Goal: Transaction & Acquisition: Purchase product/service

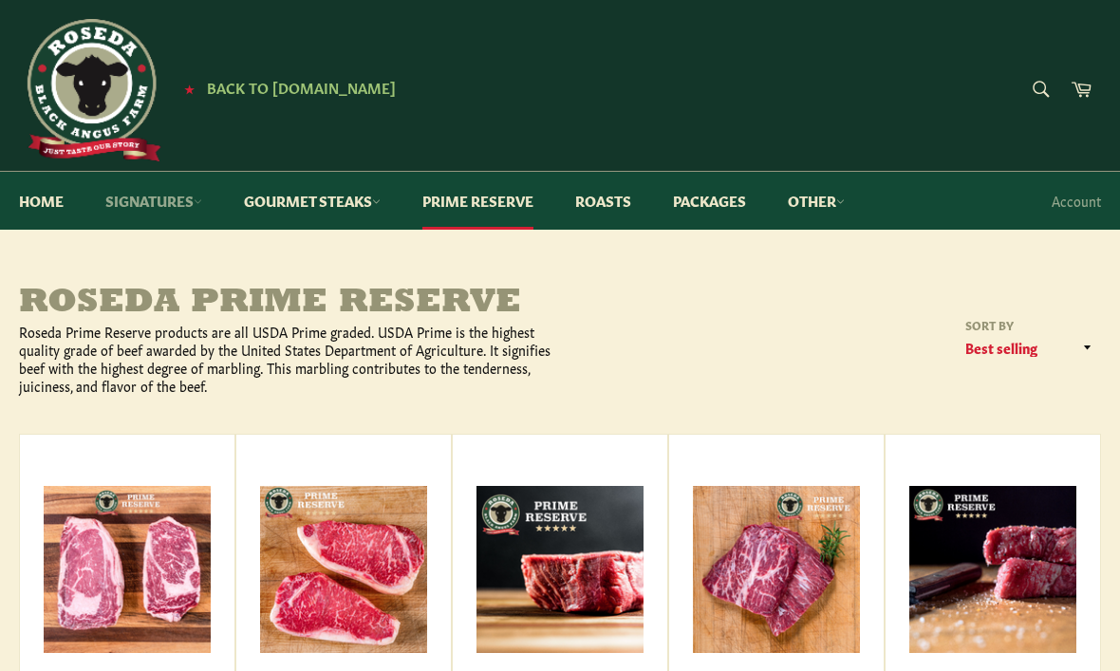
click at [154, 202] on link "Signatures" at bounding box center [153, 201] width 135 height 58
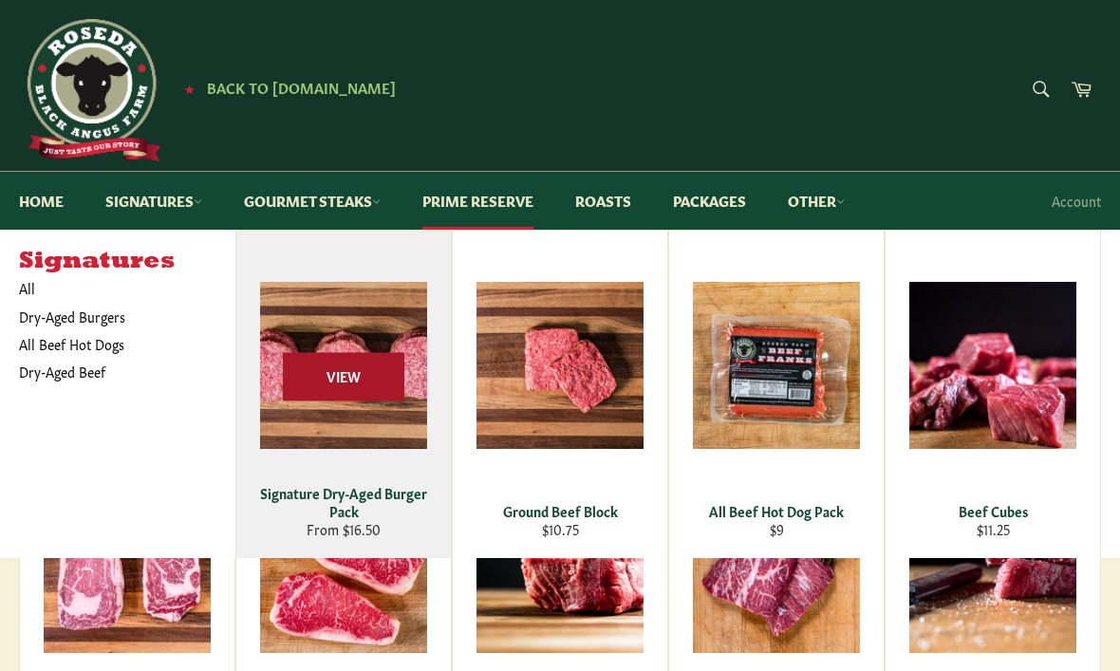
click at [338, 400] on span "View" at bounding box center [343, 377] width 121 height 48
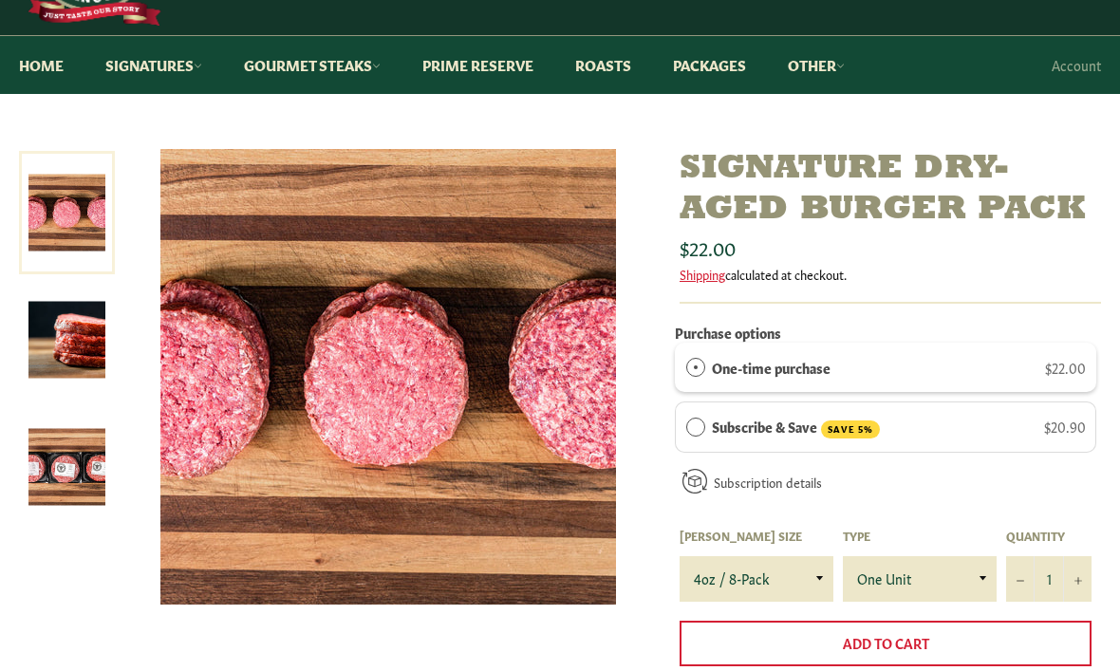
scroll to position [135, 0]
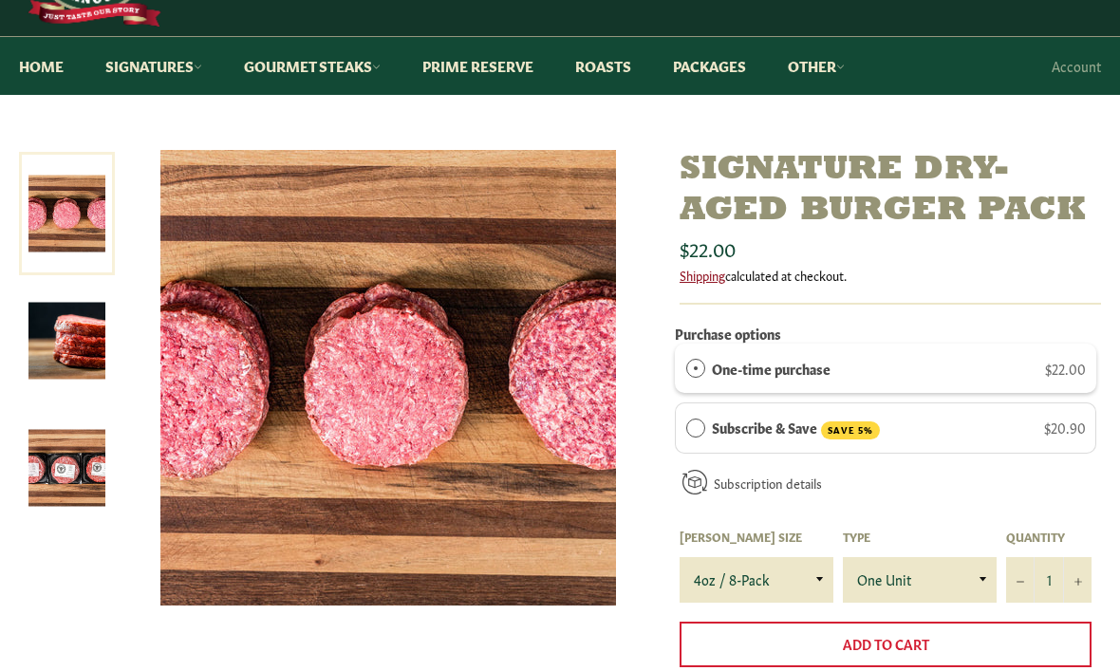
click at [705, 278] on link "Shipping" at bounding box center [703, 275] width 46 height 18
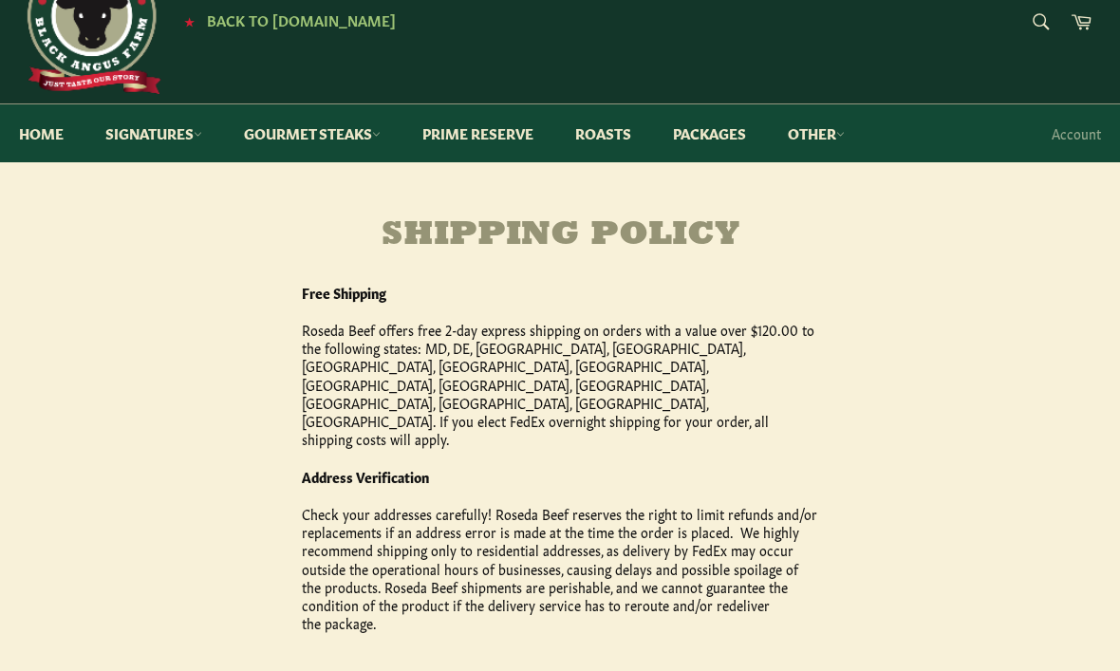
scroll to position [50, 0]
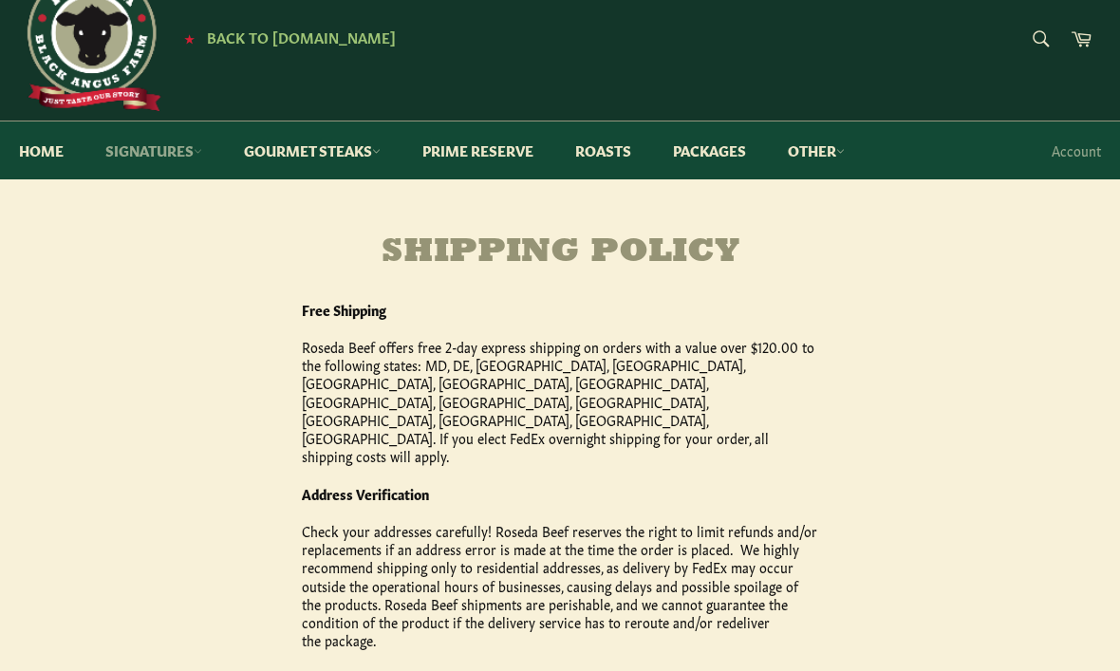
click at [152, 150] on link "Signatures" at bounding box center [153, 150] width 135 height 58
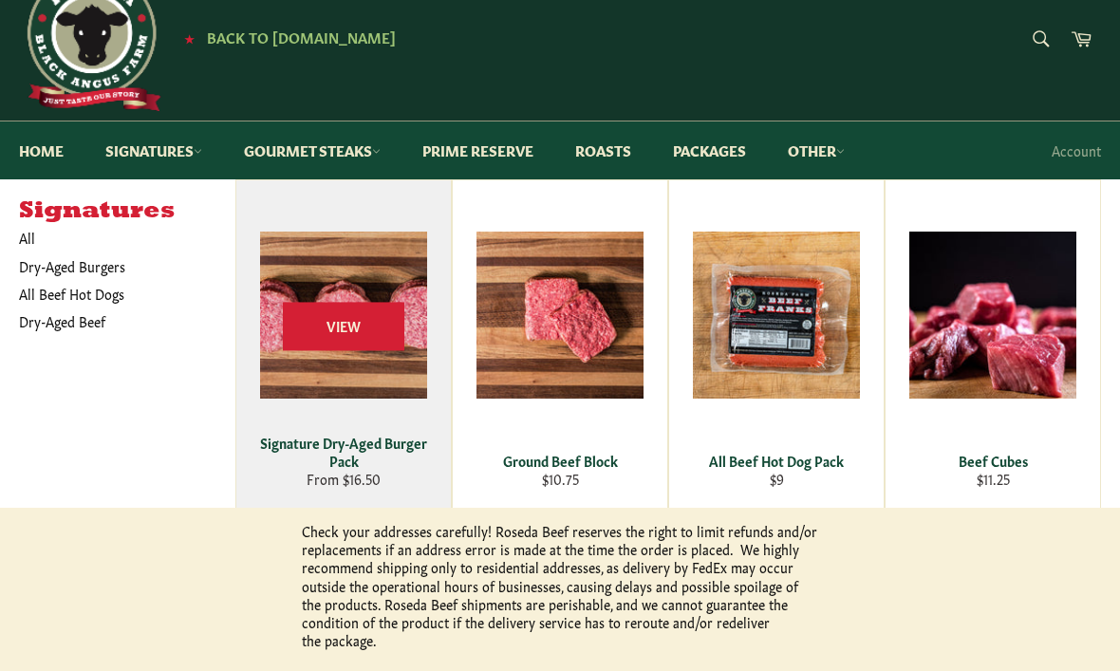
click at [376, 434] on div "Signature Dry-Aged Burger Pack" at bounding box center [344, 452] width 191 height 37
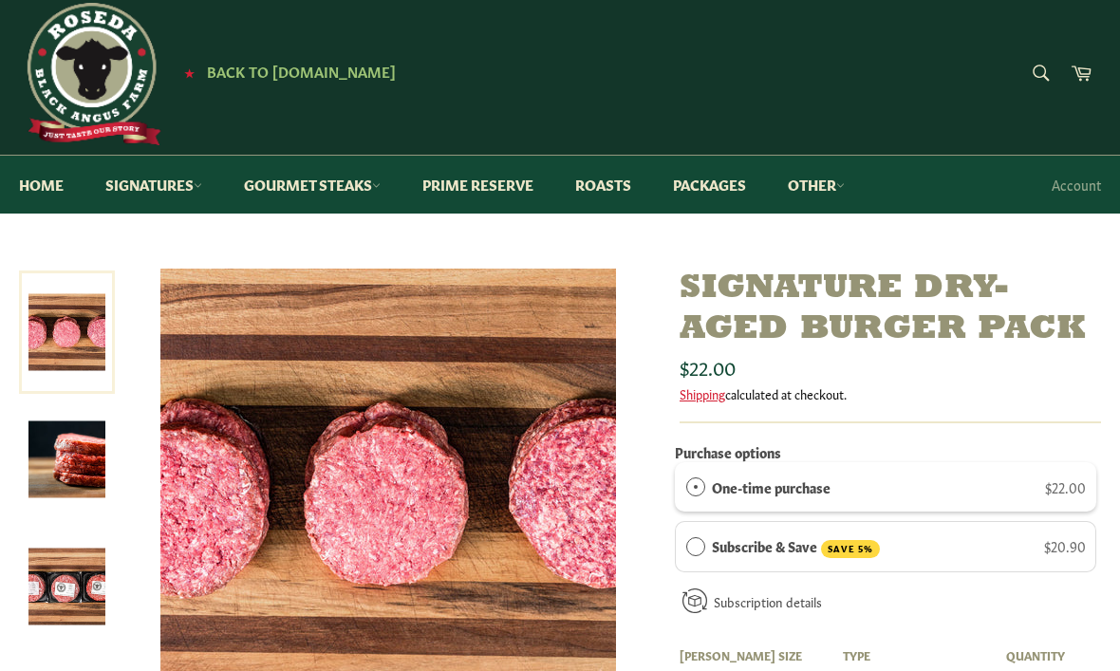
scroll to position [12, 0]
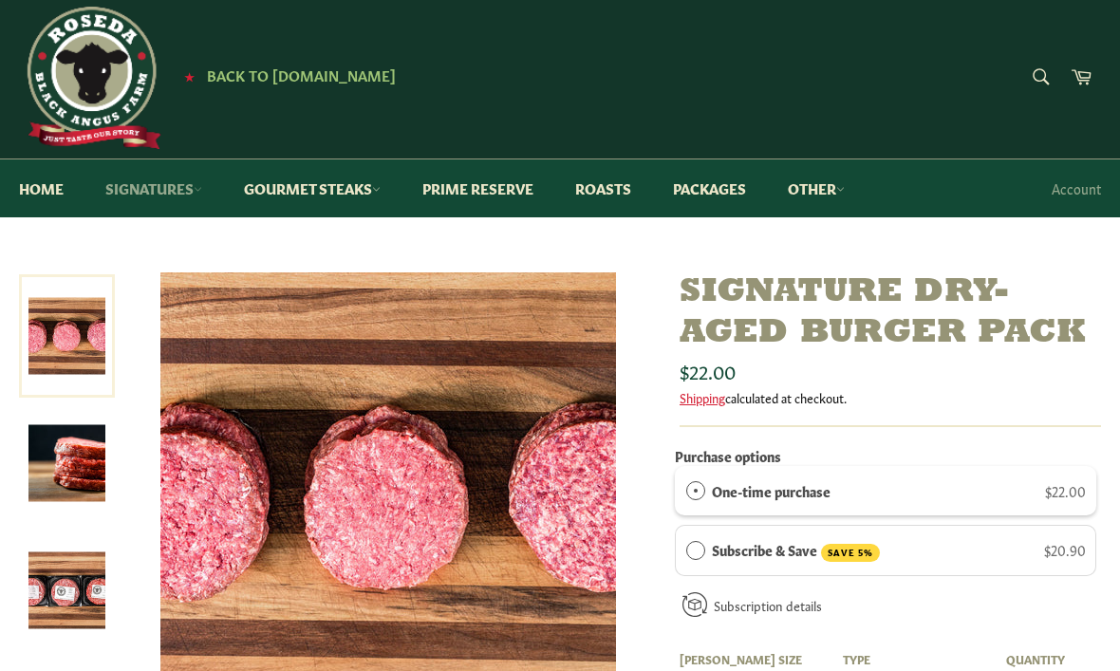
click at [166, 201] on link "Signatures" at bounding box center [153, 188] width 135 height 58
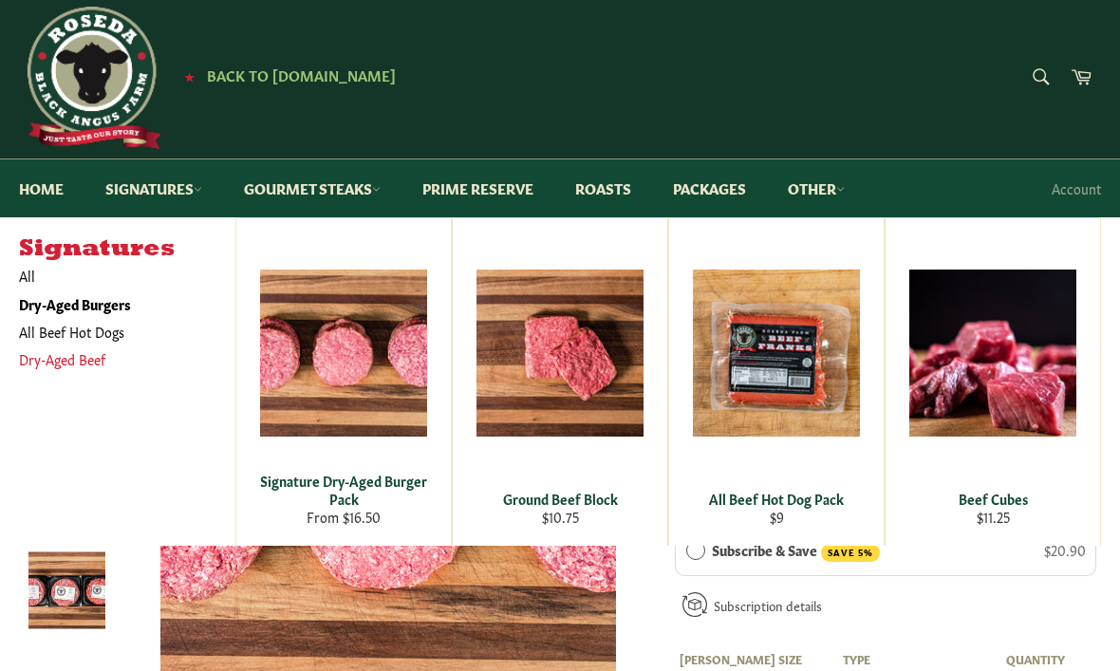
click at [101, 360] on link "Dry-Aged Beef" at bounding box center [112, 360] width 207 height 28
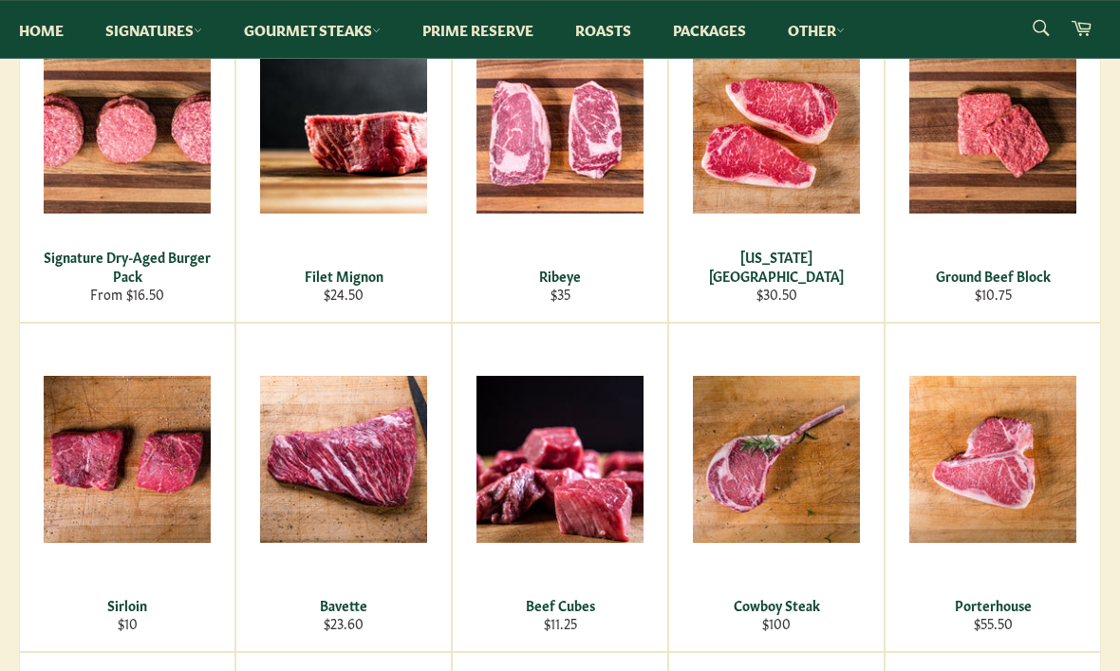
scroll to position [376, 0]
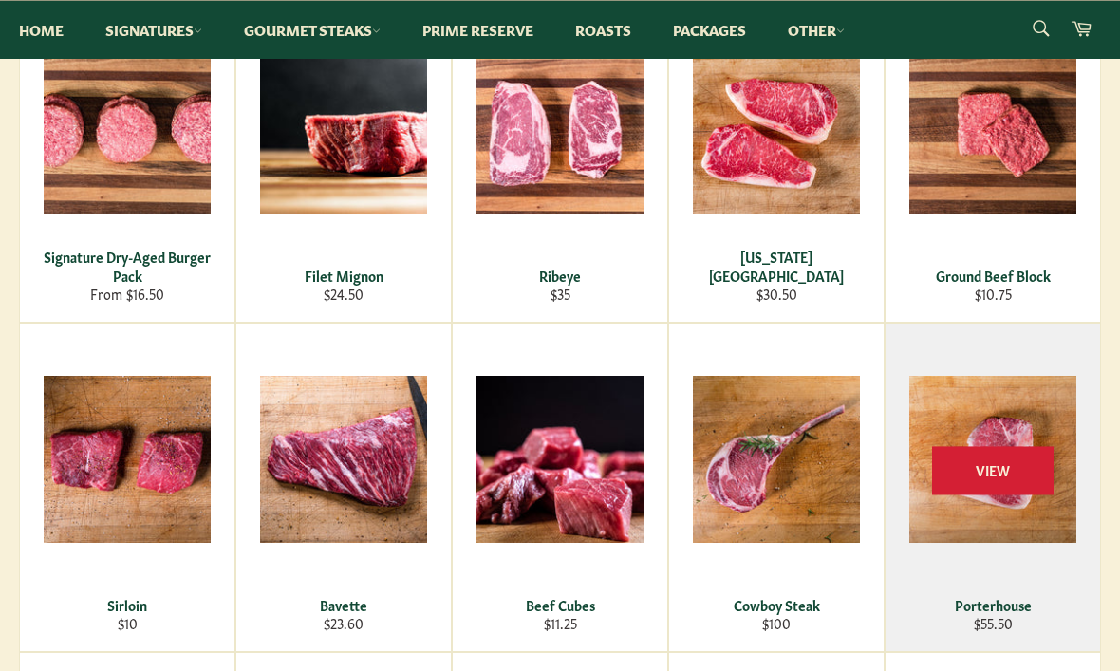
click at [1089, 351] on div "View" at bounding box center [993, 487] width 215 height 327
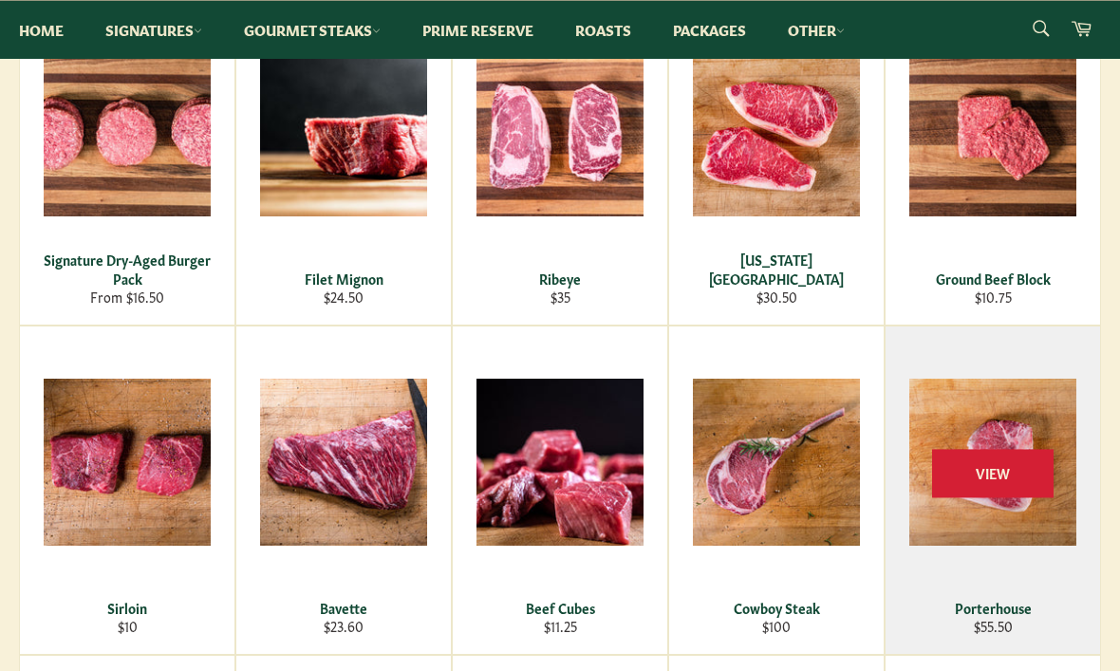
scroll to position [369, 0]
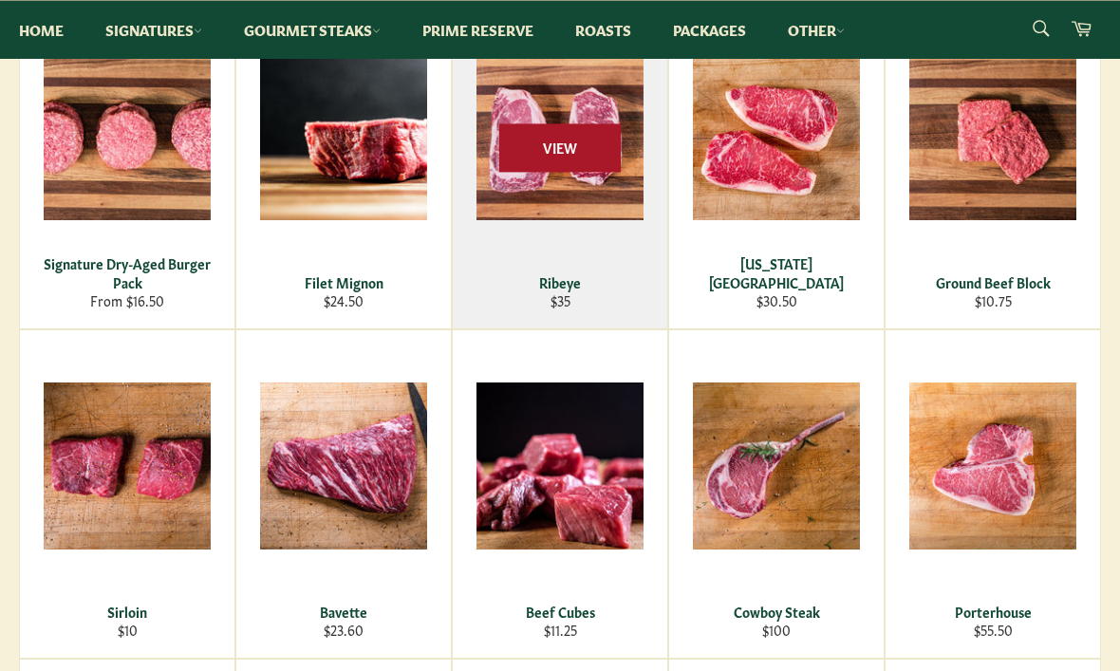
click at [563, 143] on span "View" at bounding box center [559, 147] width 121 height 48
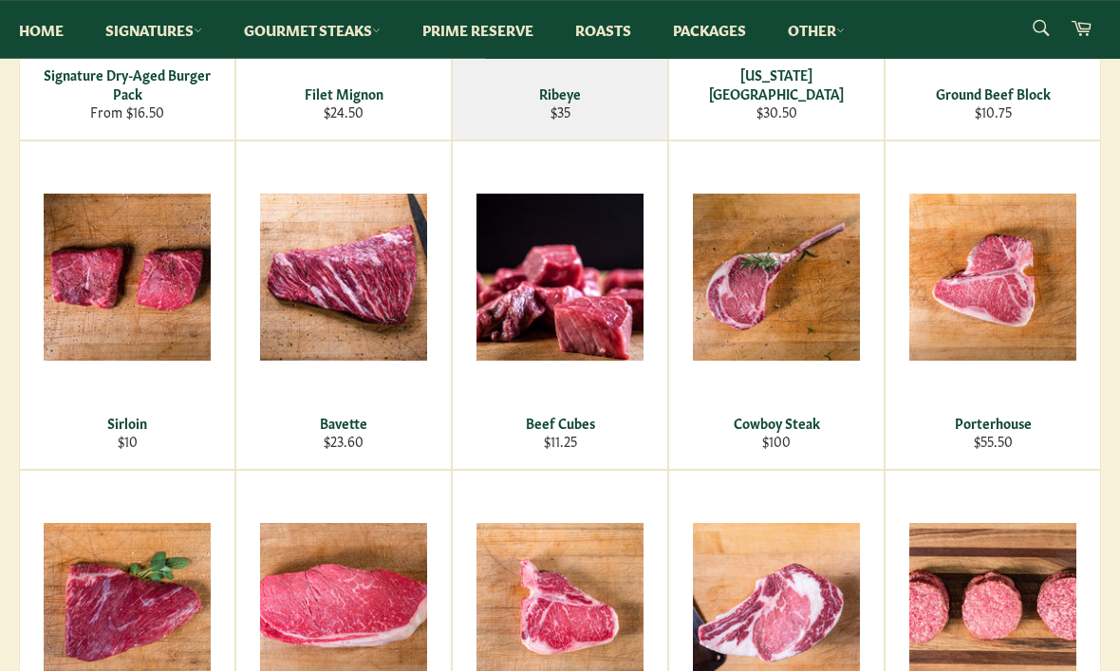
scroll to position [558, 0]
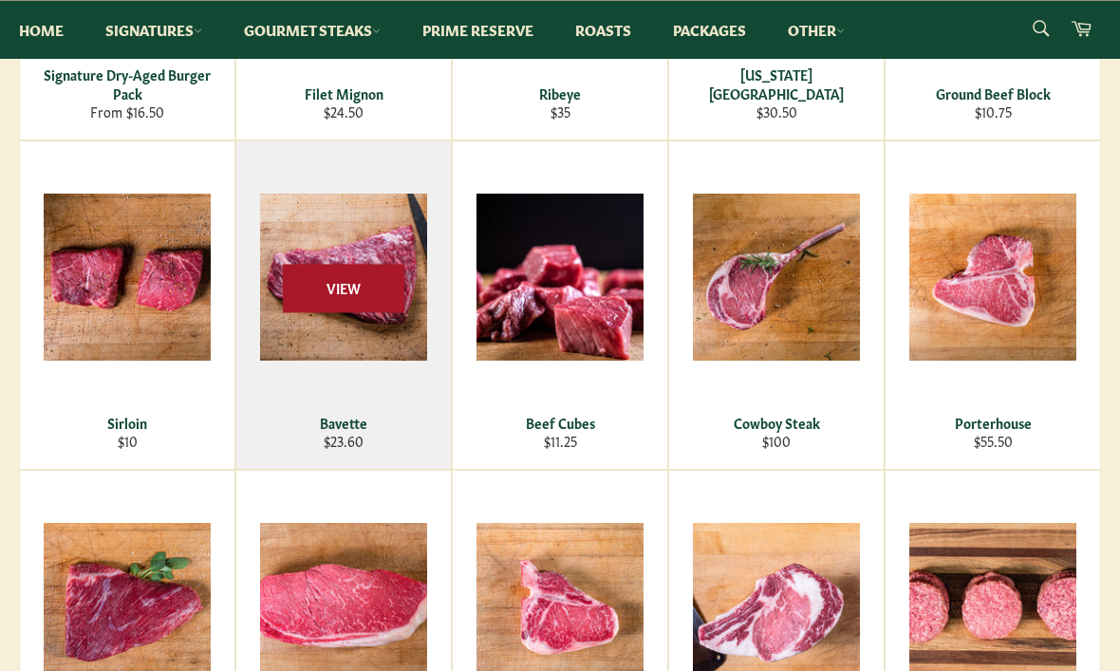
click at [357, 304] on span "View" at bounding box center [343, 288] width 121 height 48
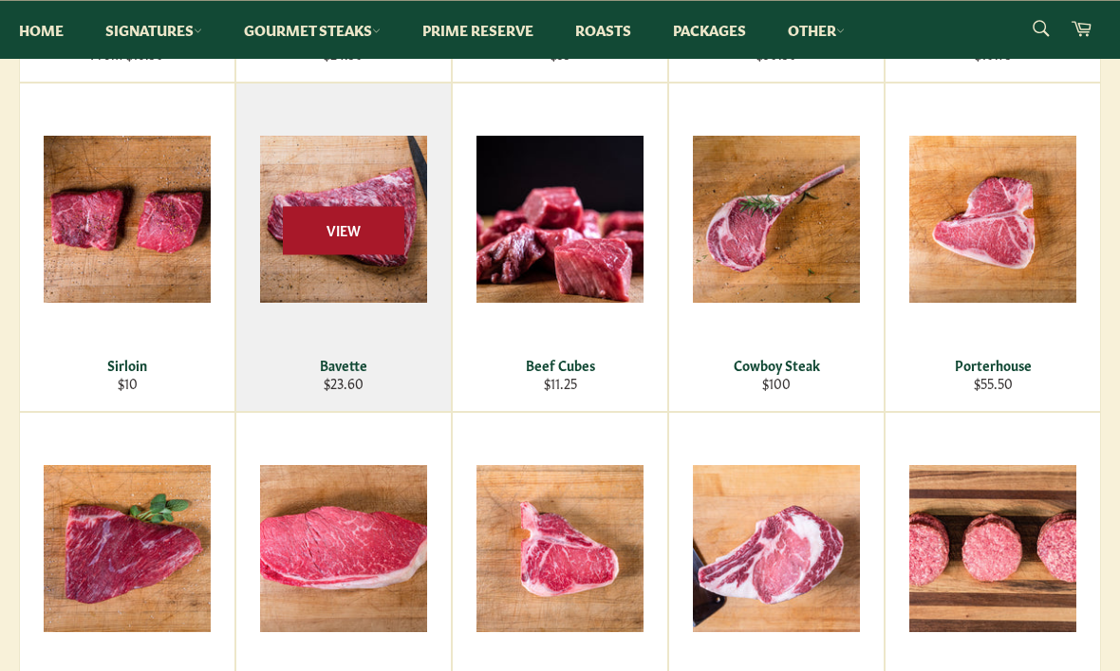
scroll to position [615, 0]
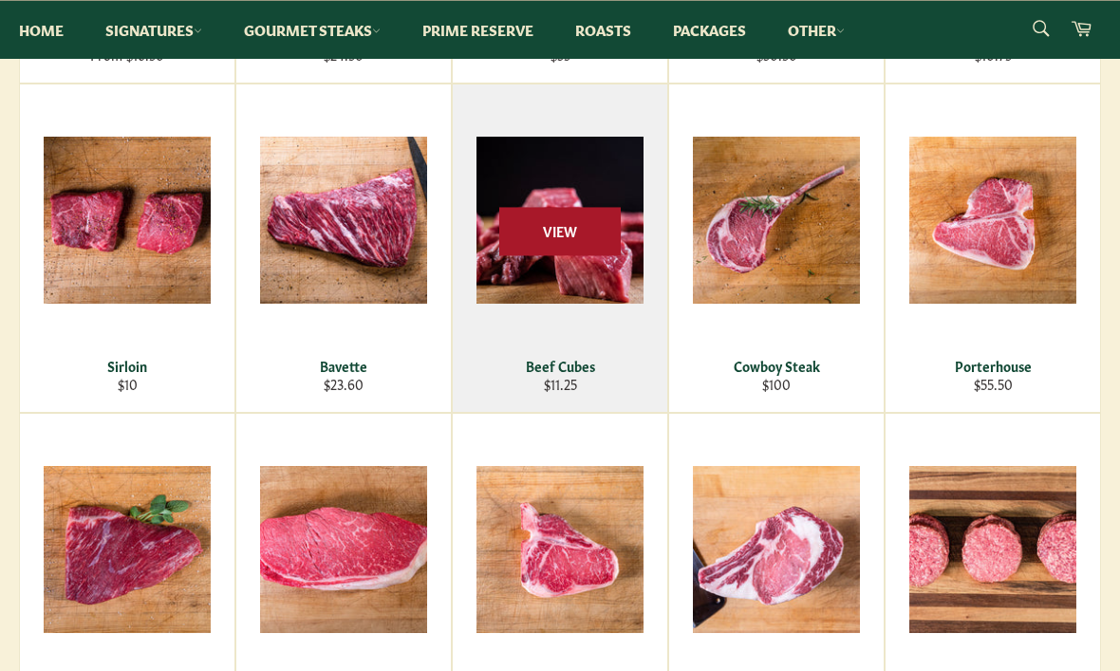
click at [561, 259] on div "View" at bounding box center [560, 247] width 215 height 327
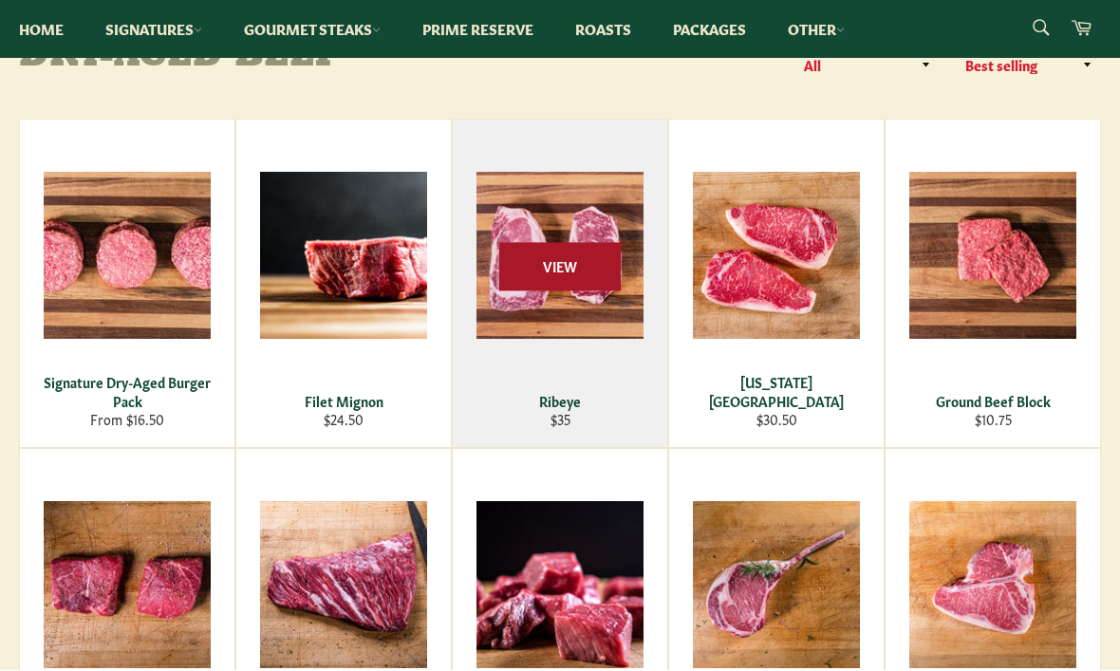
scroll to position [251, 0]
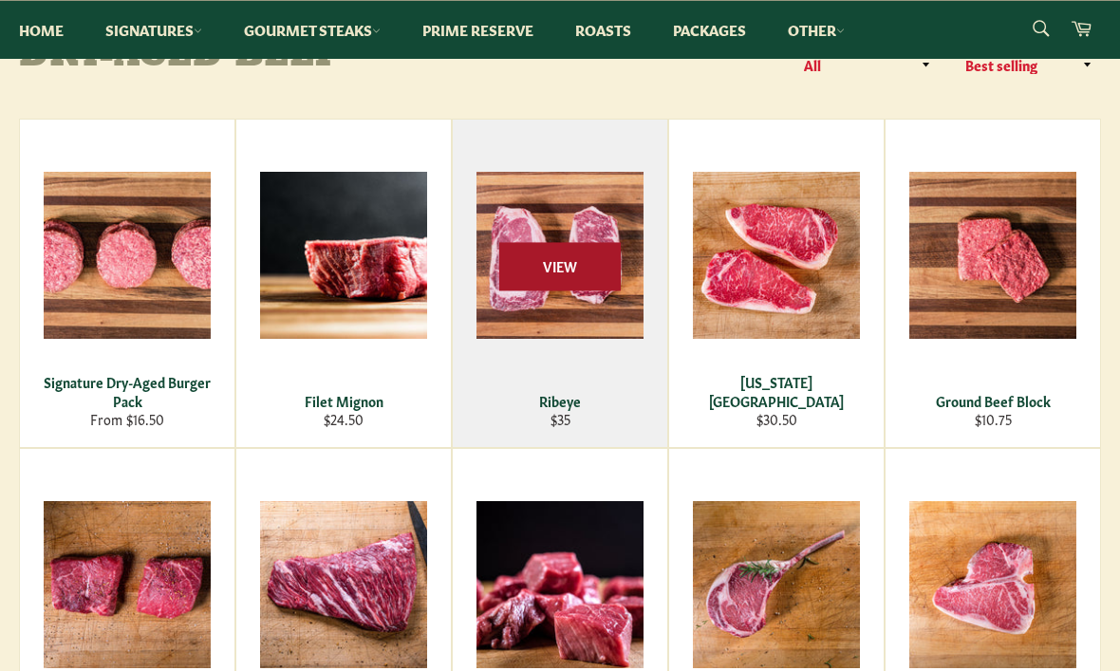
click at [549, 283] on span "View" at bounding box center [559, 266] width 121 height 48
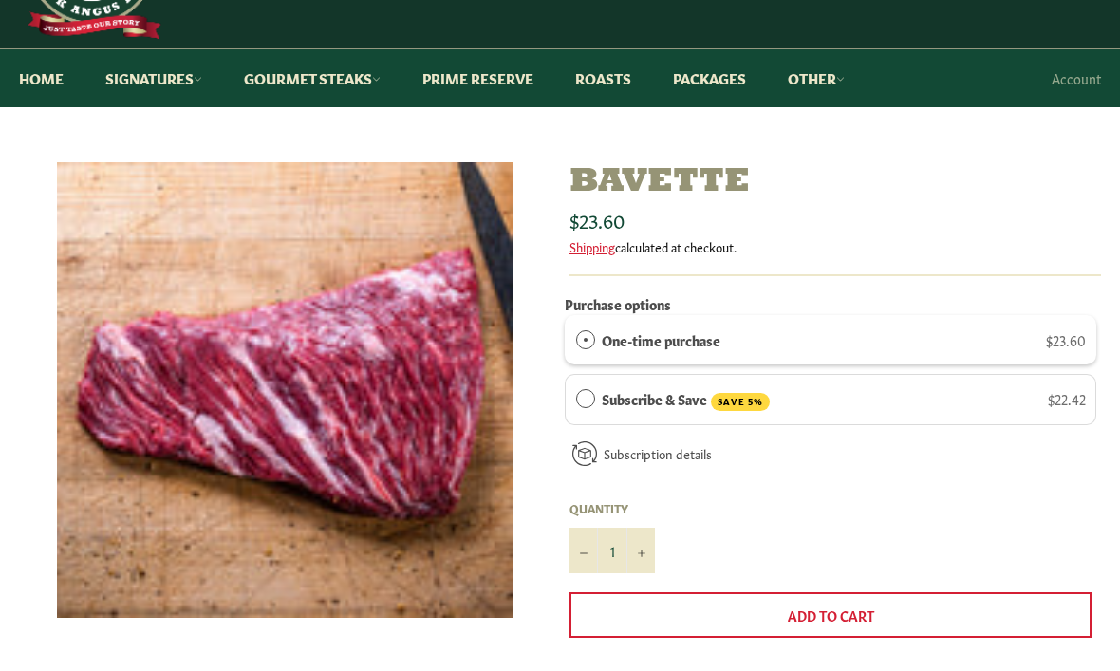
scroll to position [43, 0]
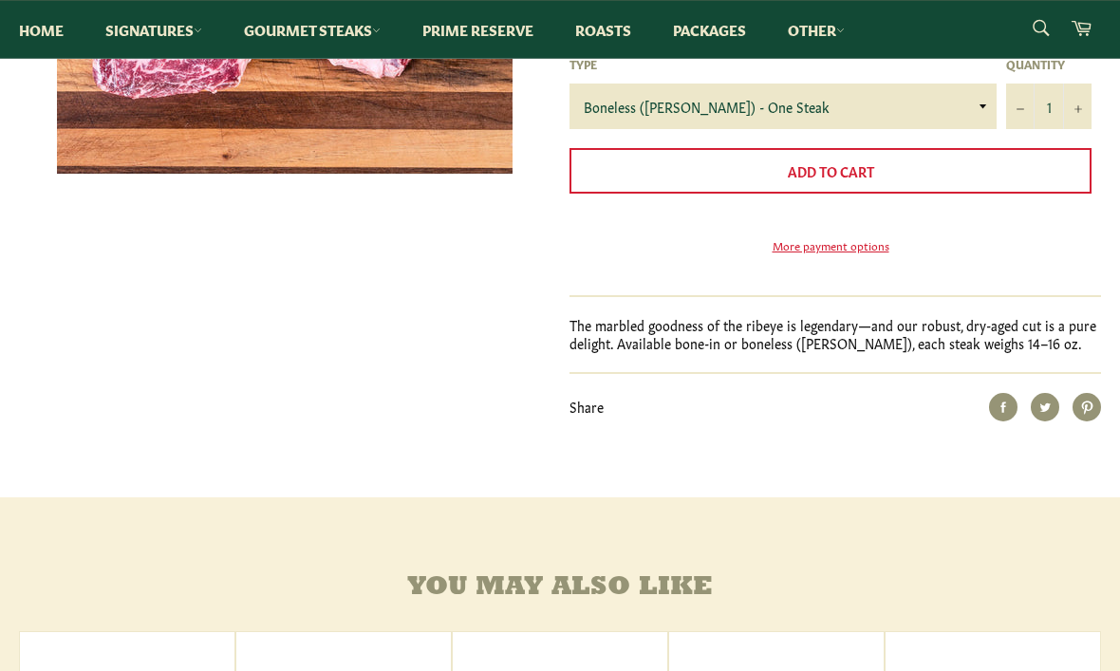
scroll to position [569, 0]
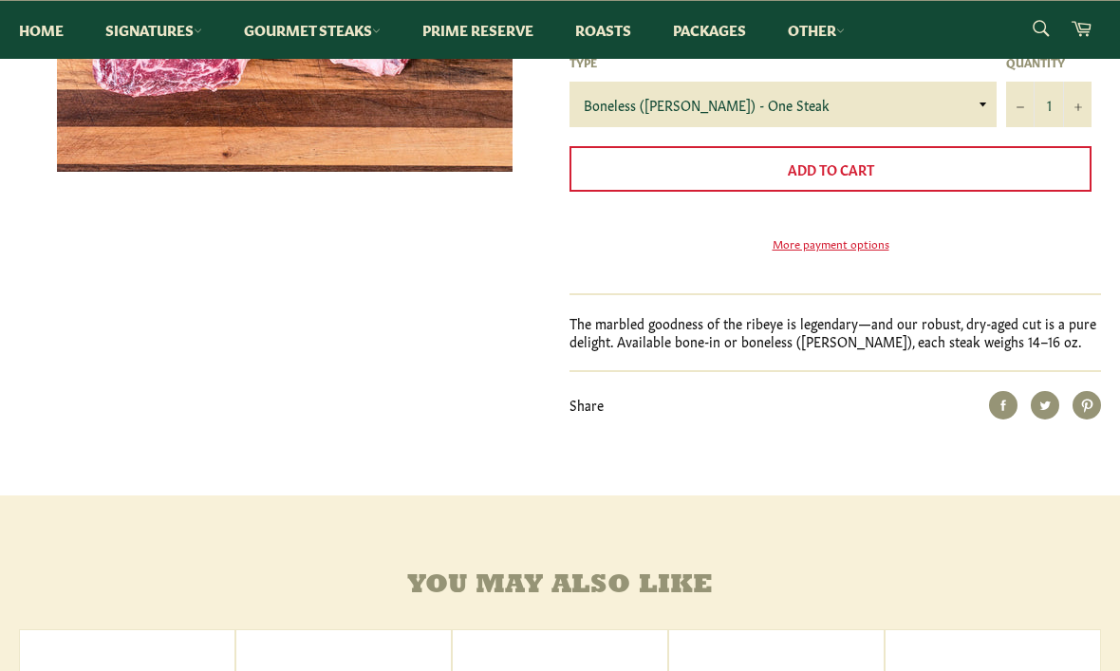
click at [0, 387] on div "Ribeye Sale Regular price $35.00 Shipping calculated at checkout. Purchase opti…" at bounding box center [550, 67] width 1101 height 703
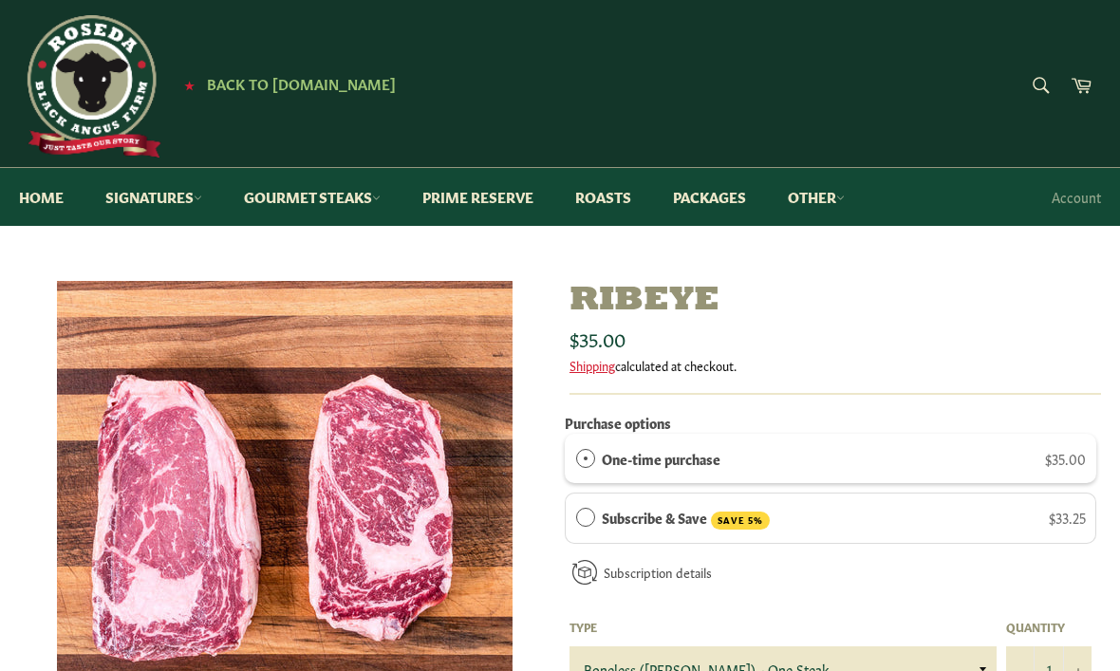
scroll to position [2, 0]
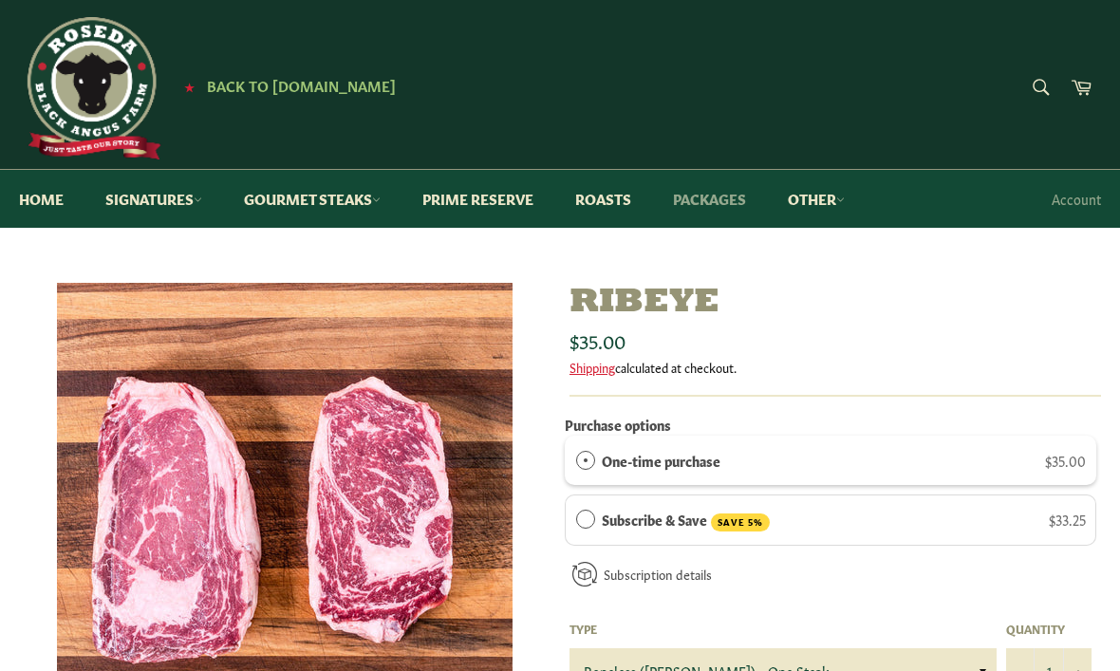
click at [724, 191] on link "Packages" at bounding box center [709, 199] width 111 height 58
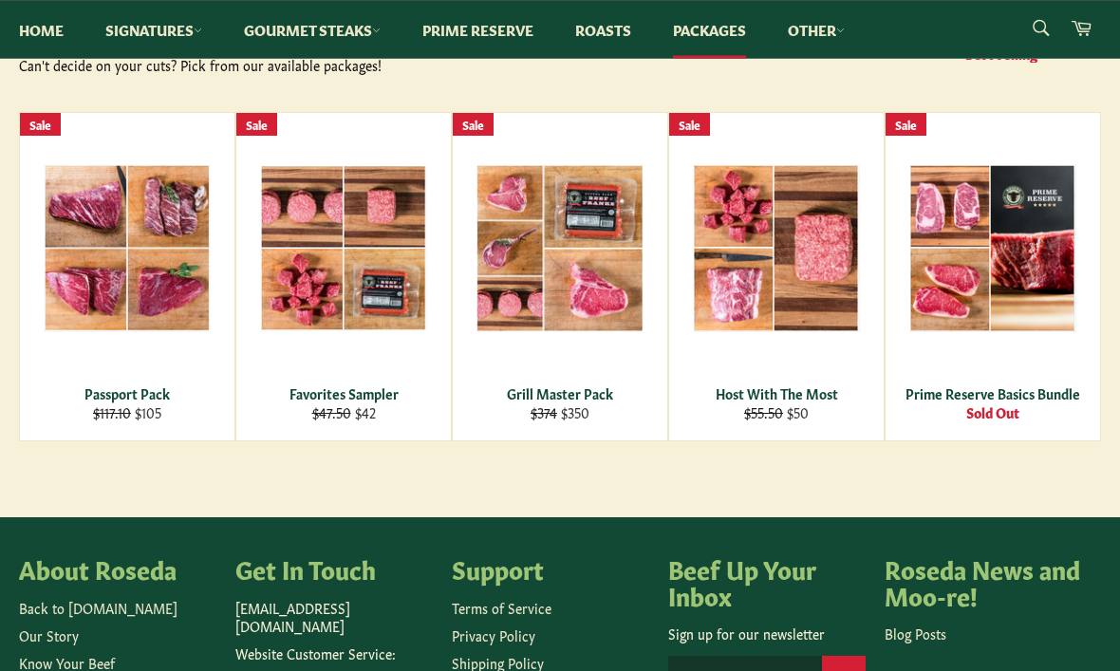
scroll to position [267, 0]
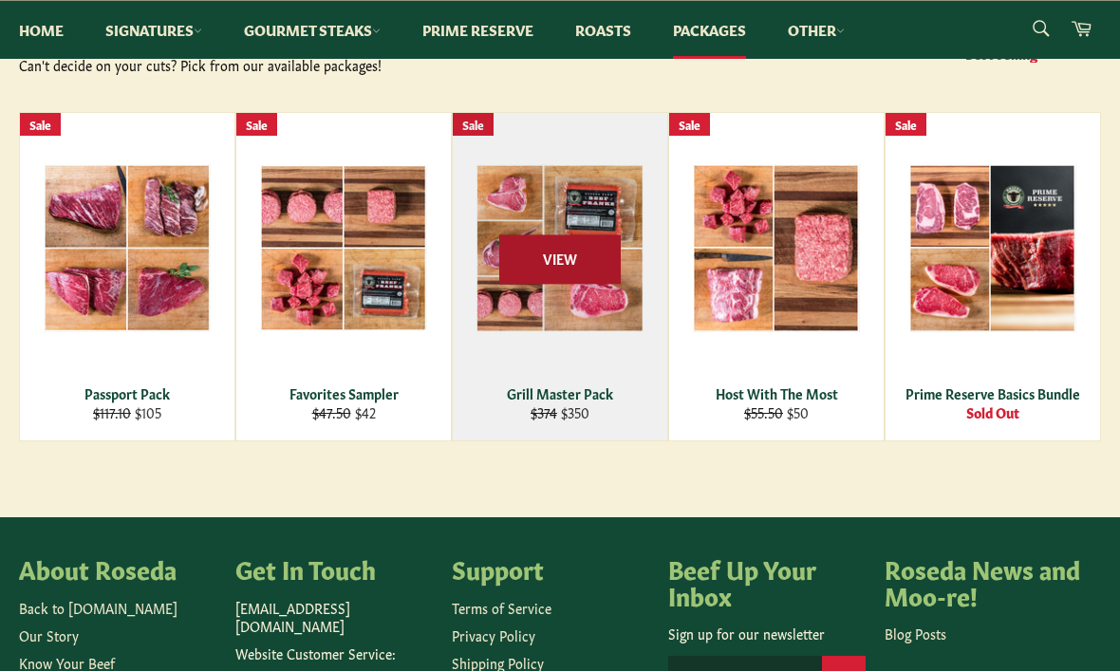
click at [573, 278] on span "View" at bounding box center [559, 259] width 121 height 48
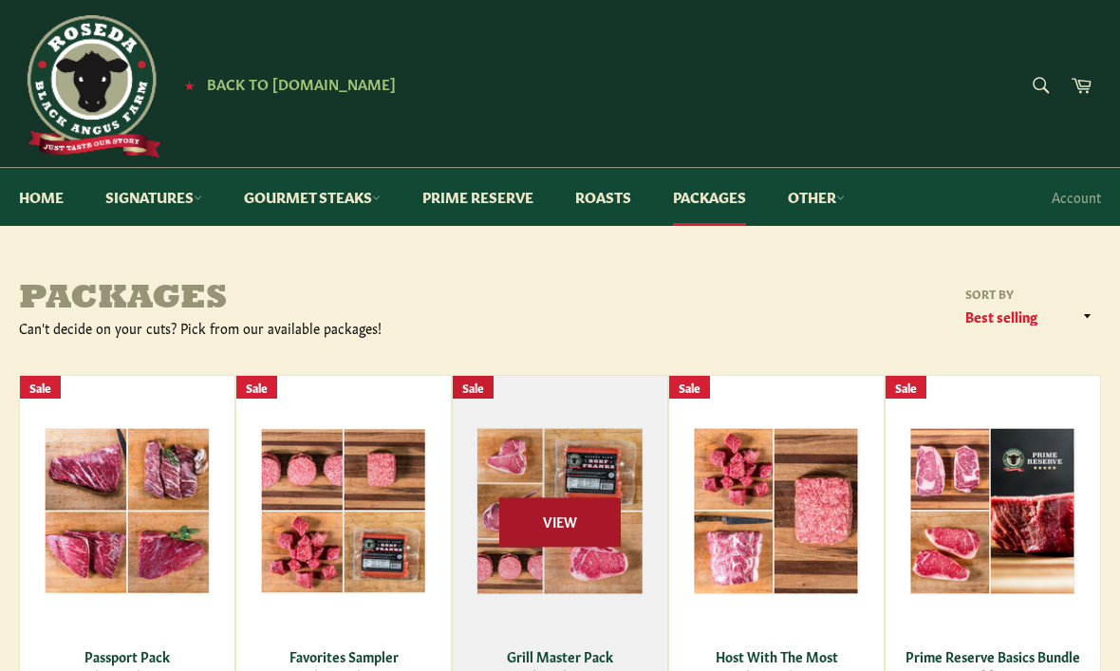
scroll to position [0, 0]
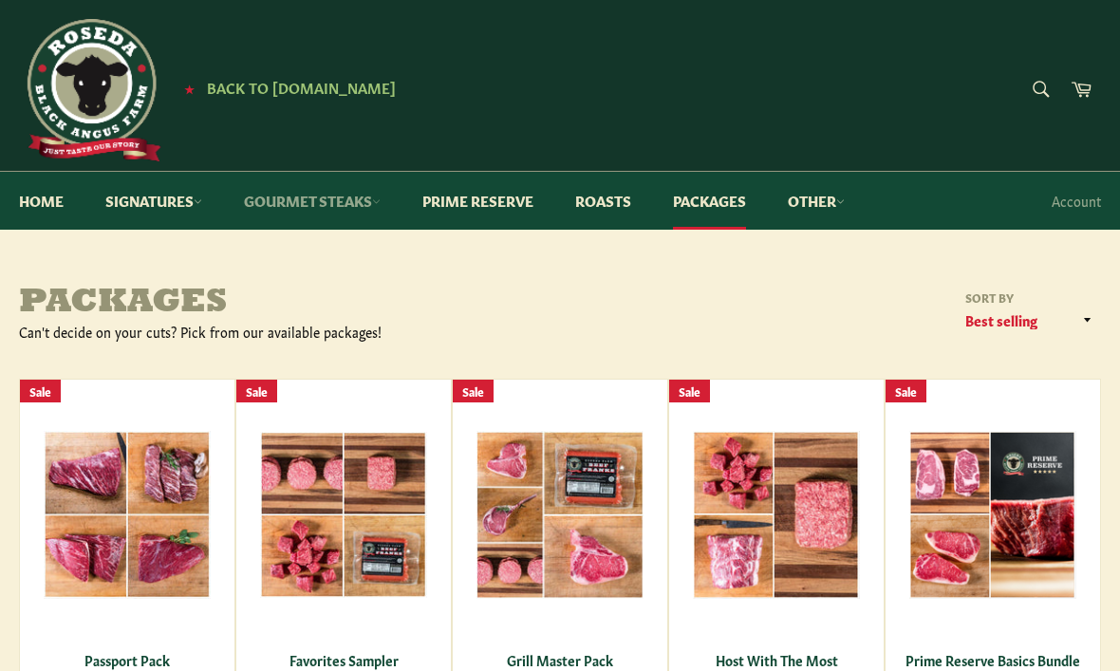
click at [356, 215] on link "Gourmet Steaks" at bounding box center [312, 201] width 175 height 58
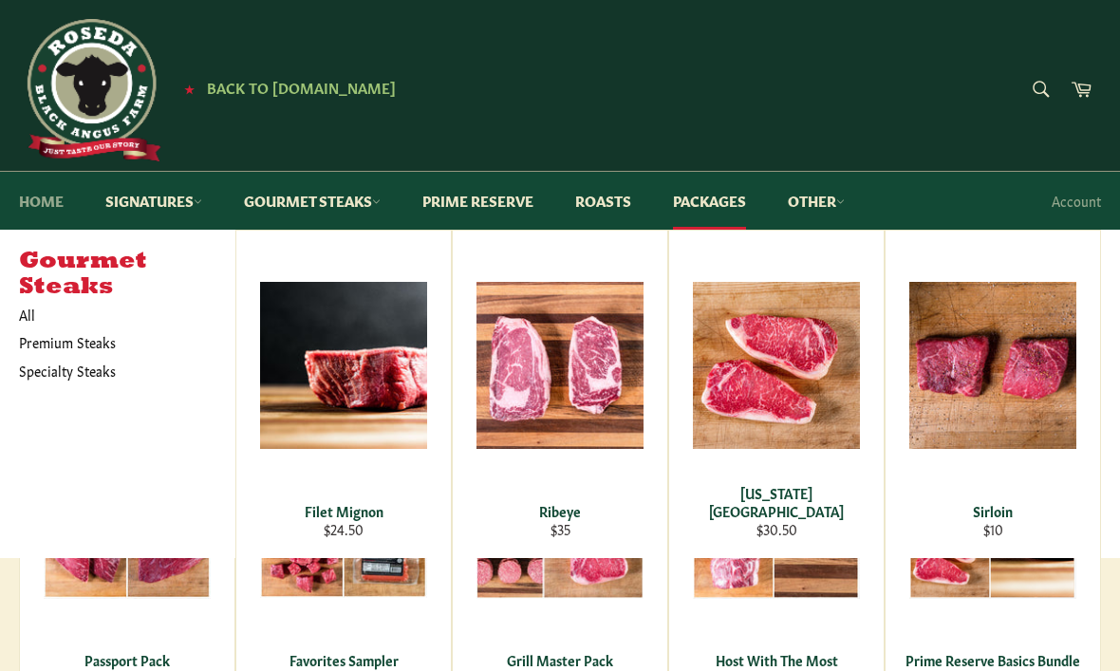
click at [48, 189] on link "Home" at bounding box center [41, 201] width 83 height 58
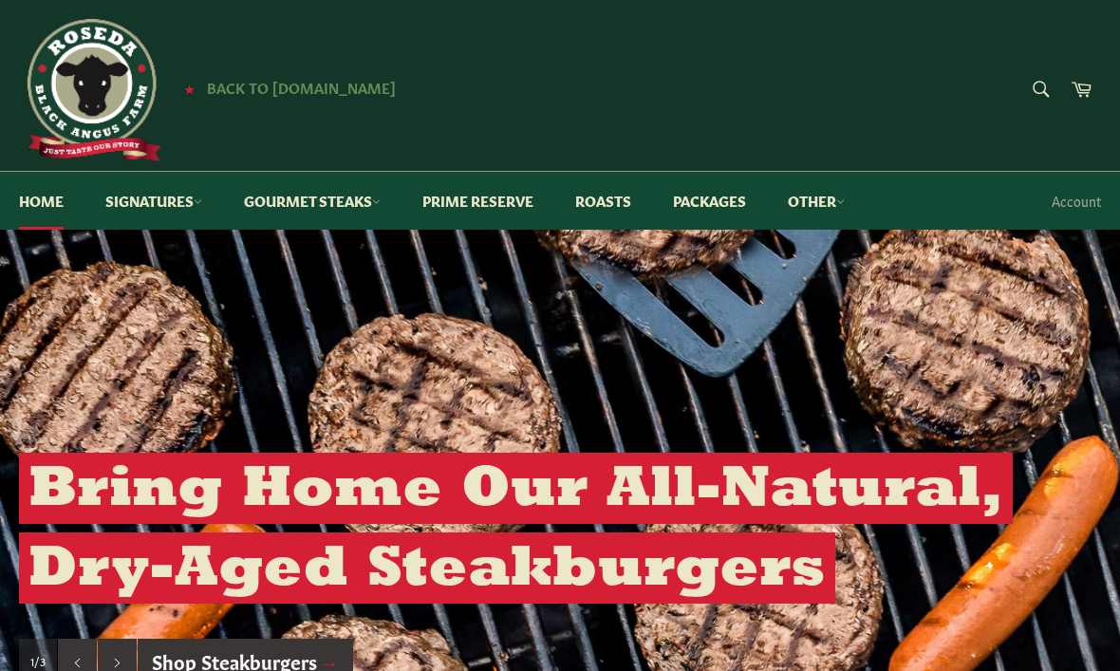
click at [262, 88] on span "Back to [DOMAIN_NAME]" at bounding box center [301, 87] width 189 height 20
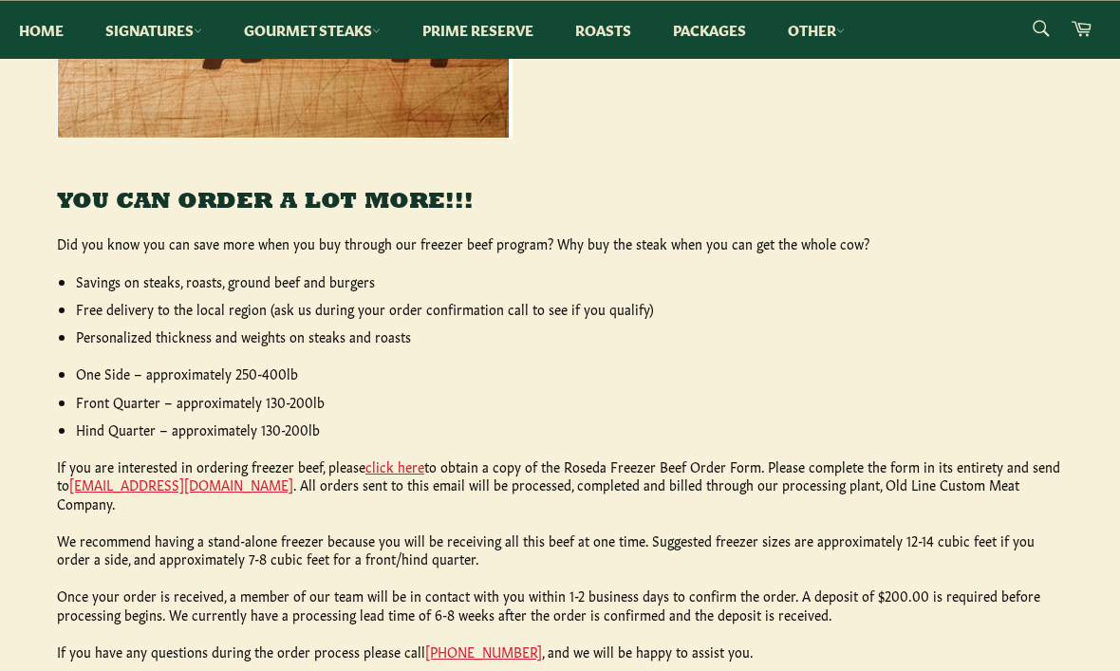
scroll to position [720, 0]
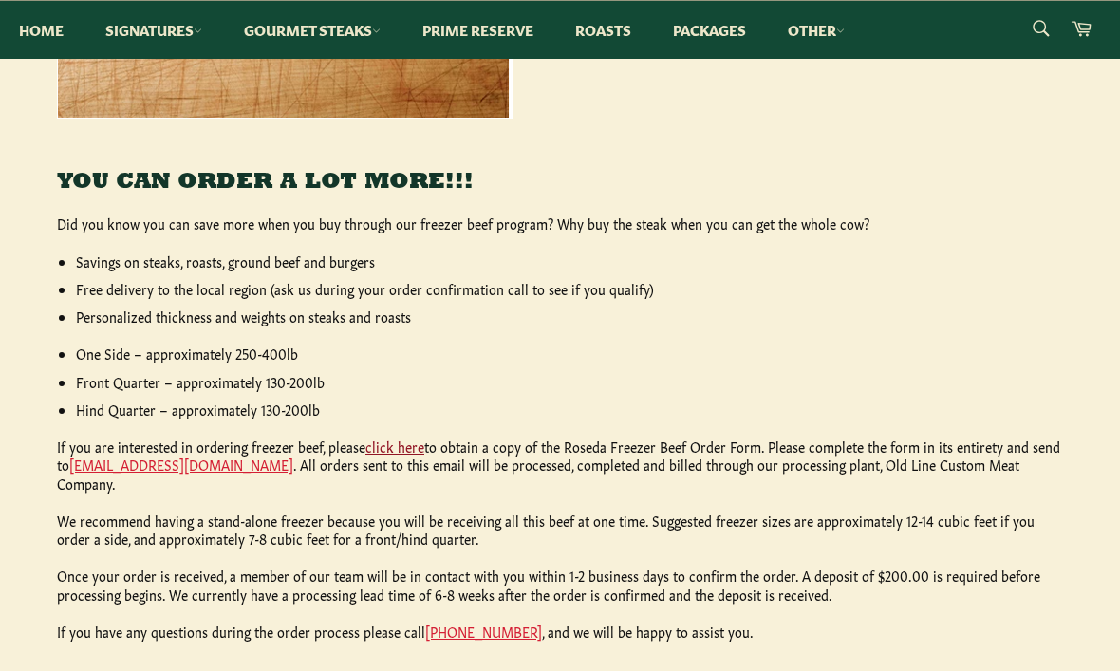
click at [400, 440] on link "click here" at bounding box center [394, 446] width 59 height 19
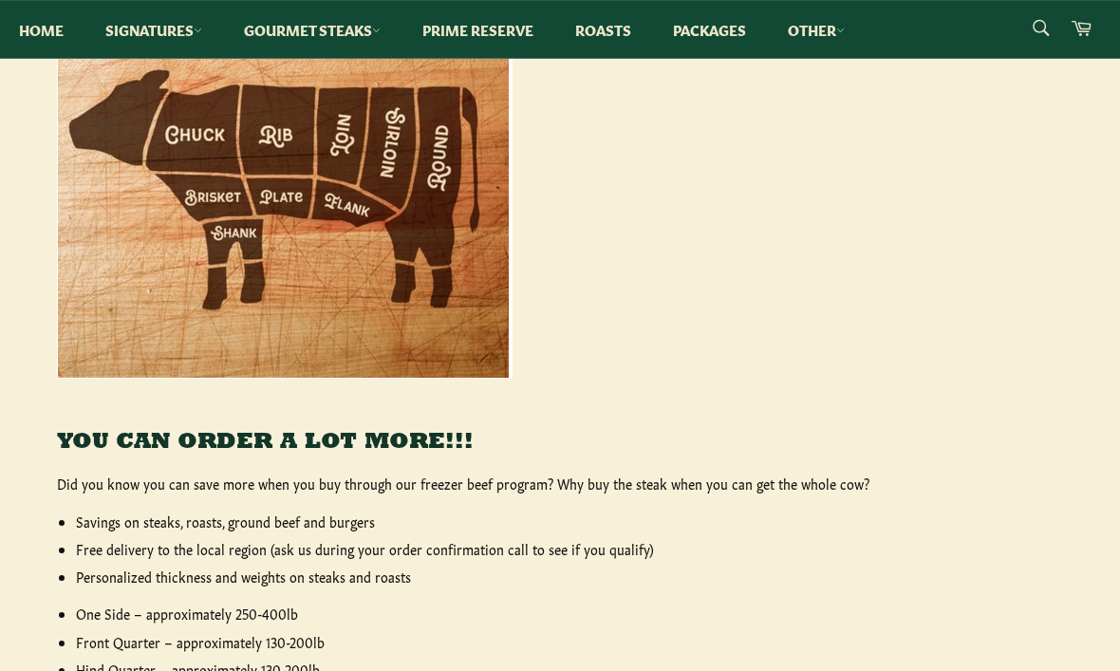
scroll to position [458, 0]
click at [305, 176] on img at bounding box center [285, 153] width 456 height 455
click at [435, 219] on img at bounding box center [285, 152] width 456 height 455
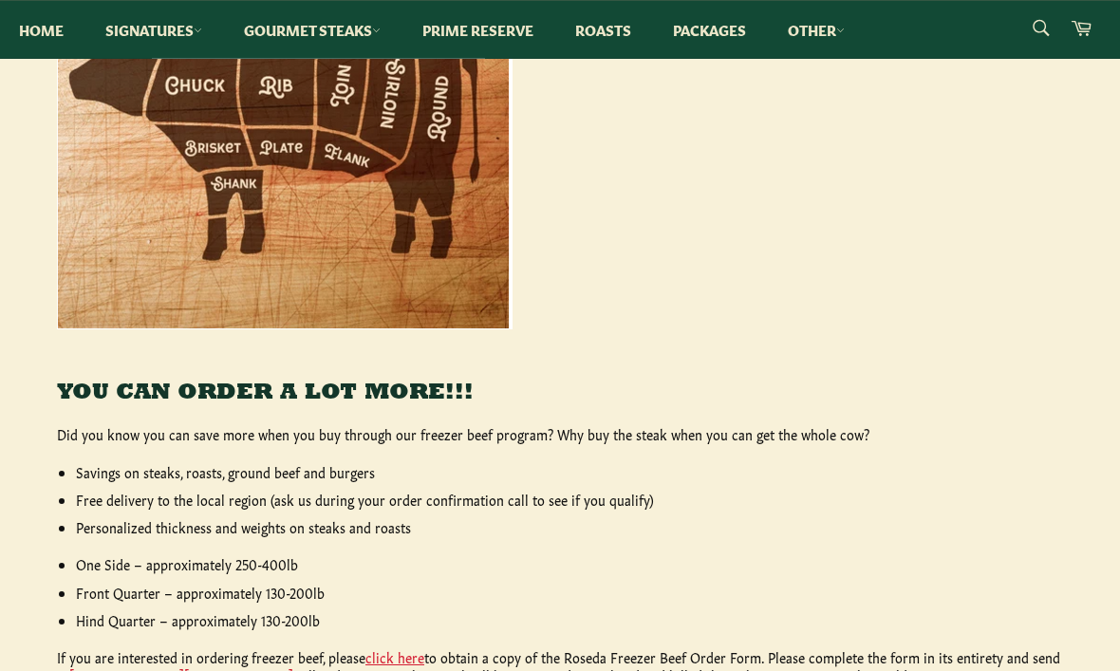
scroll to position [368, 0]
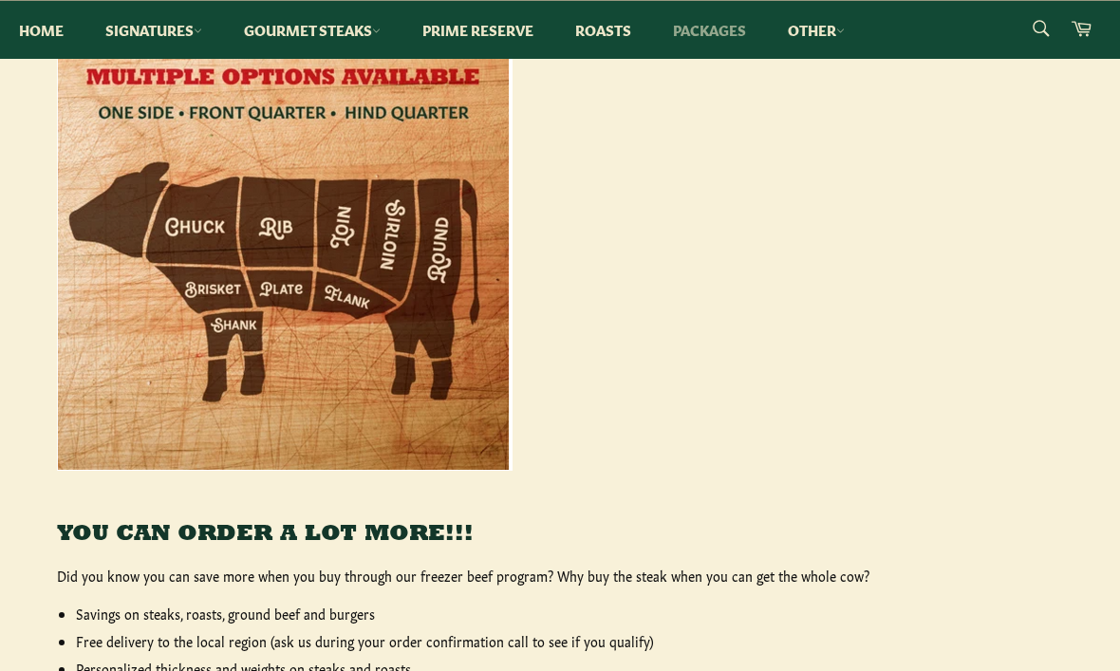
click at [730, 33] on link "Packages" at bounding box center [709, 30] width 111 height 58
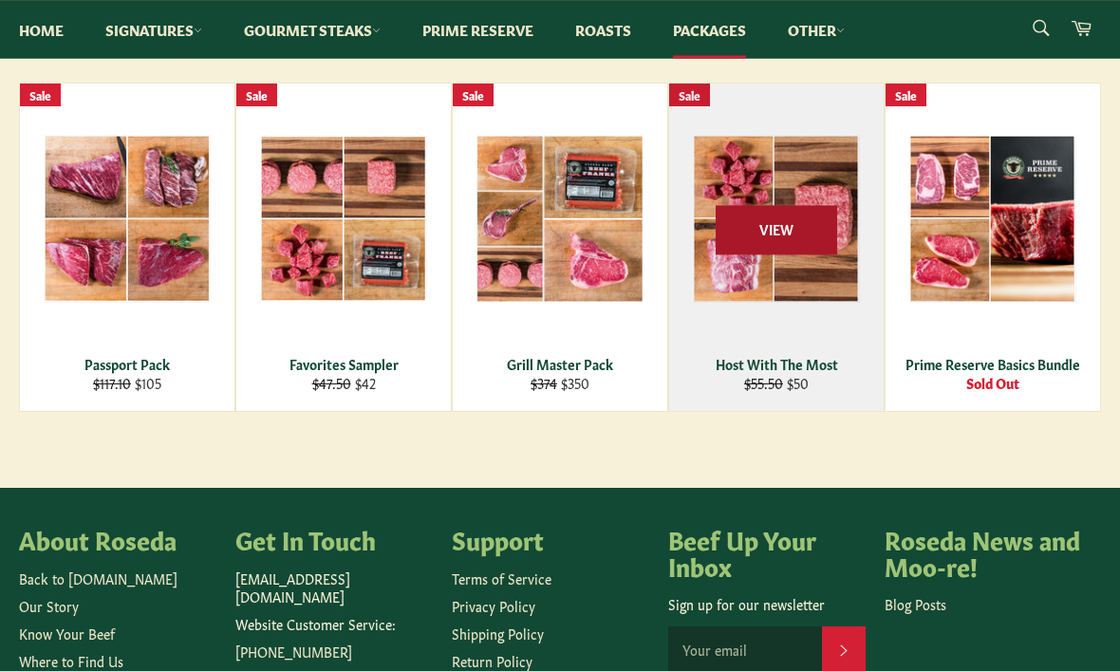
scroll to position [296, 0]
click at [767, 232] on span "View" at bounding box center [776, 230] width 121 height 48
